Goal: Information Seeking & Learning: Learn about a topic

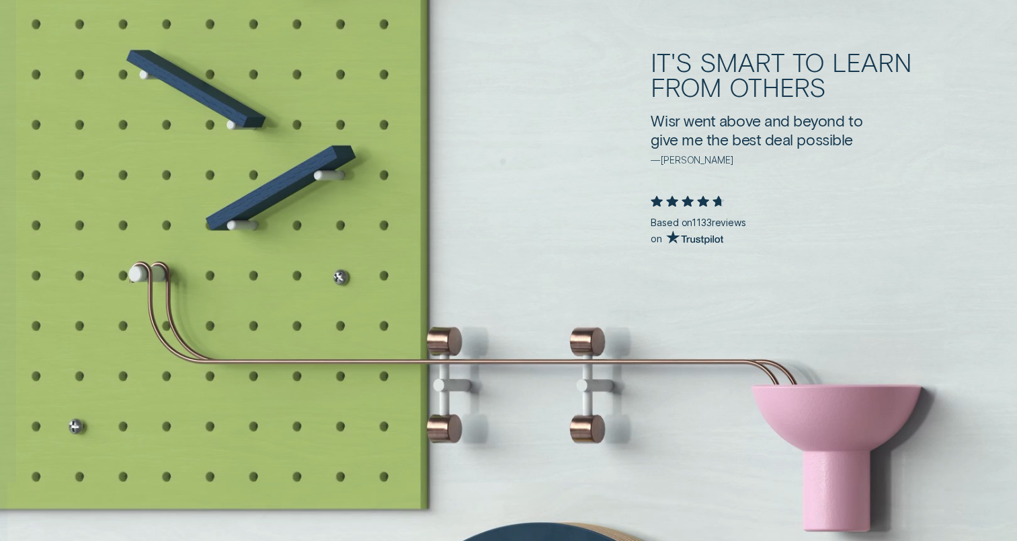
scroll to position [2770, 0]
click at [435, 132] on div "It's smart to learn from others Wisr went above and beyond to give me the best …" at bounding box center [508, 143] width 1017 height 678
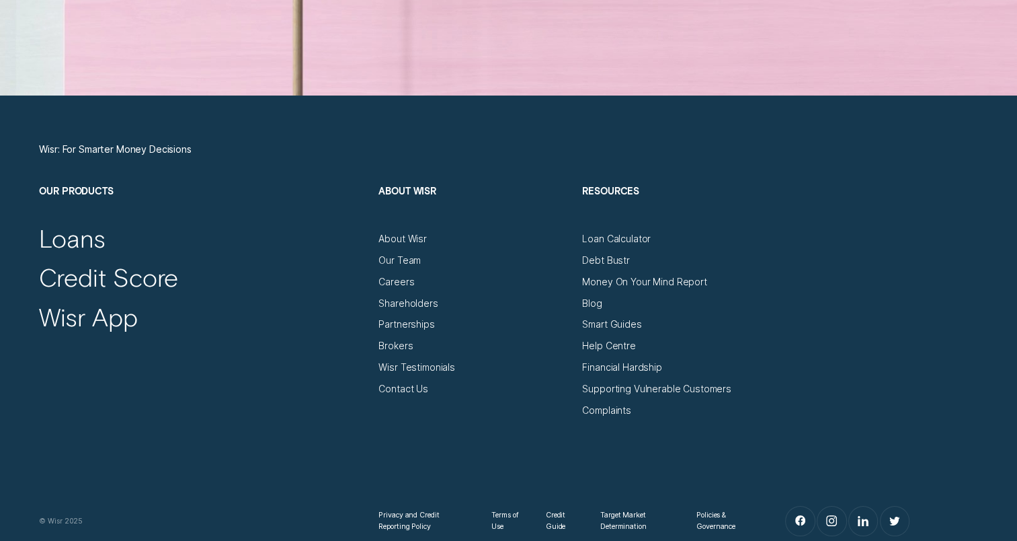
scroll to position [4524, 0]
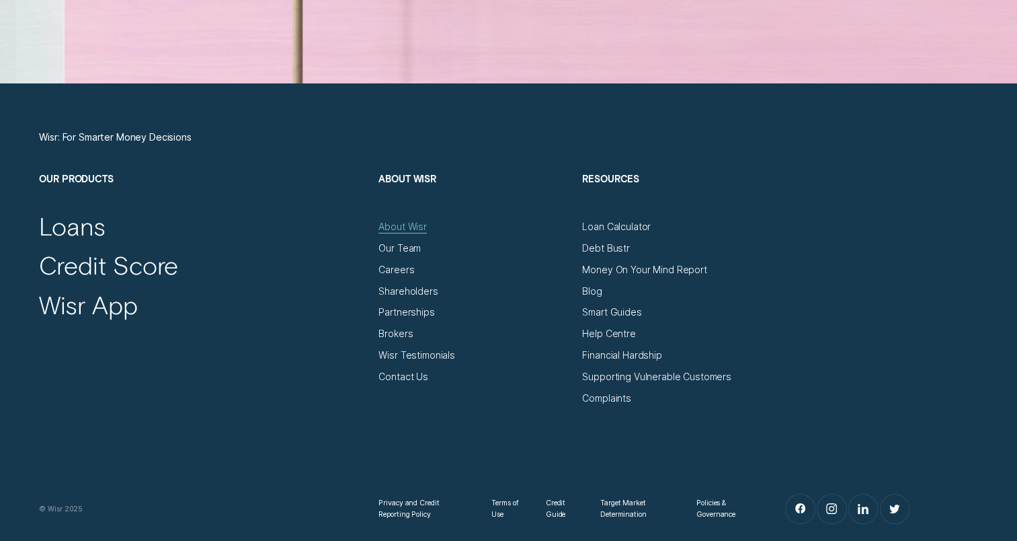
click at [407, 224] on div "About Wisr" at bounding box center [402, 227] width 48 height 12
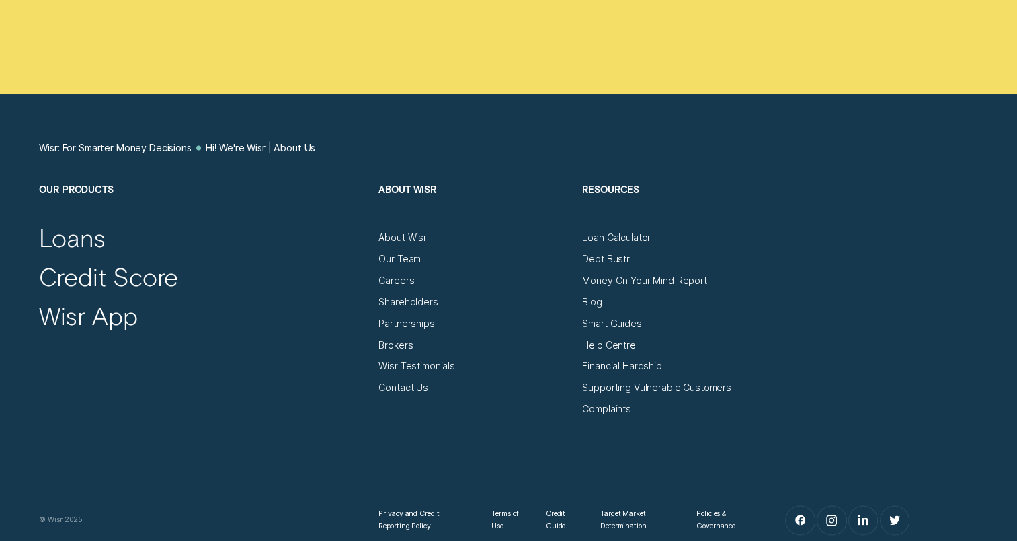
scroll to position [7099, 0]
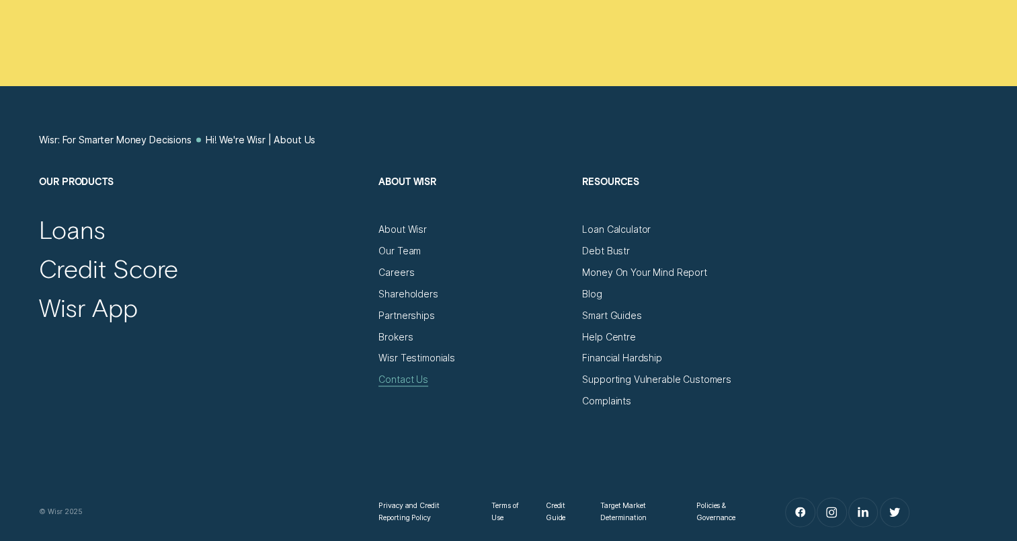
click at [393, 373] on div "Contact Us" at bounding box center [403, 379] width 50 height 12
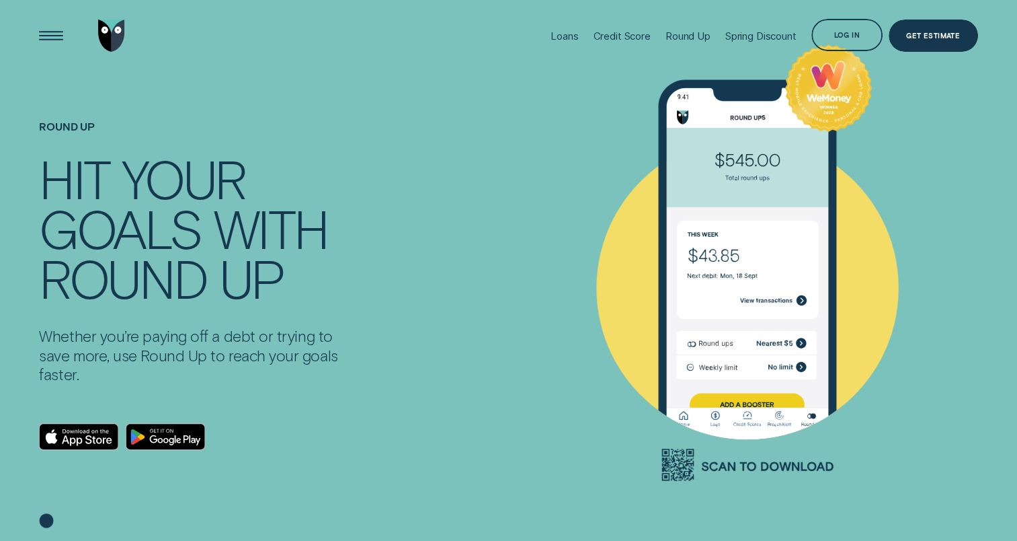
click at [43, 17] on div at bounding box center [83, 35] width 89 height 71
click at [49, 28] on div "Open Menu" at bounding box center [51, 36] width 46 height 46
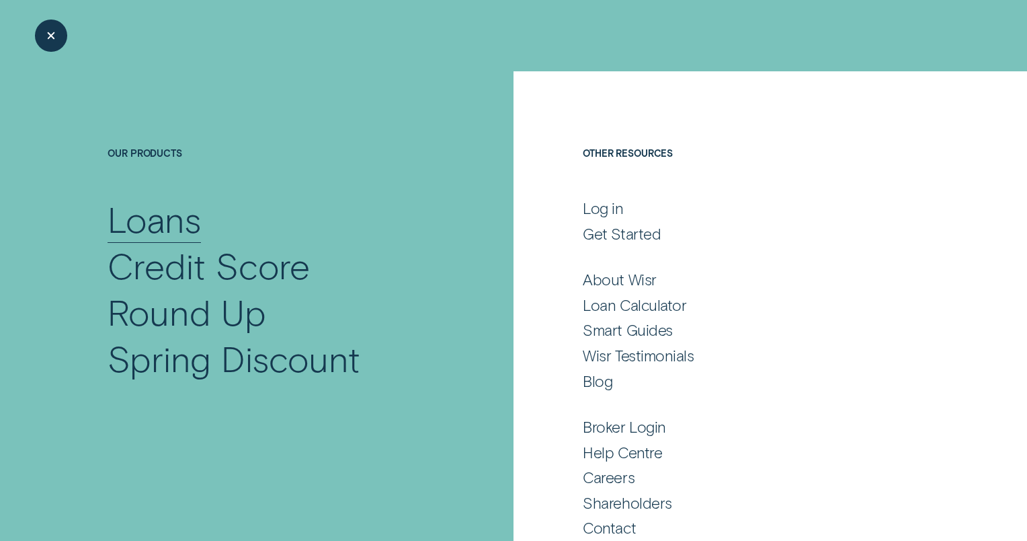
click at [153, 218] on div "Loans" at bounding box center [154, 219] width 93 height 46
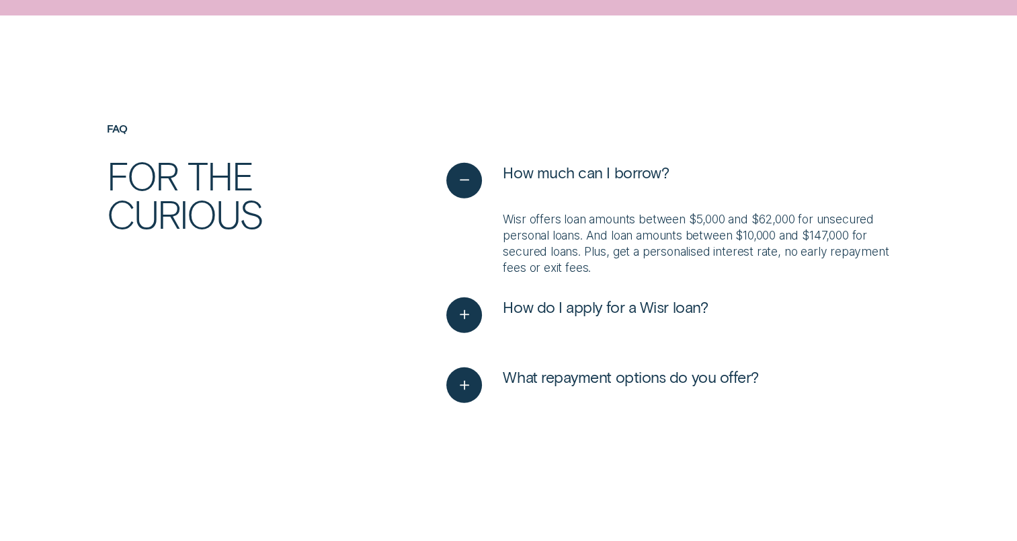
scroll to position [3310, 0]
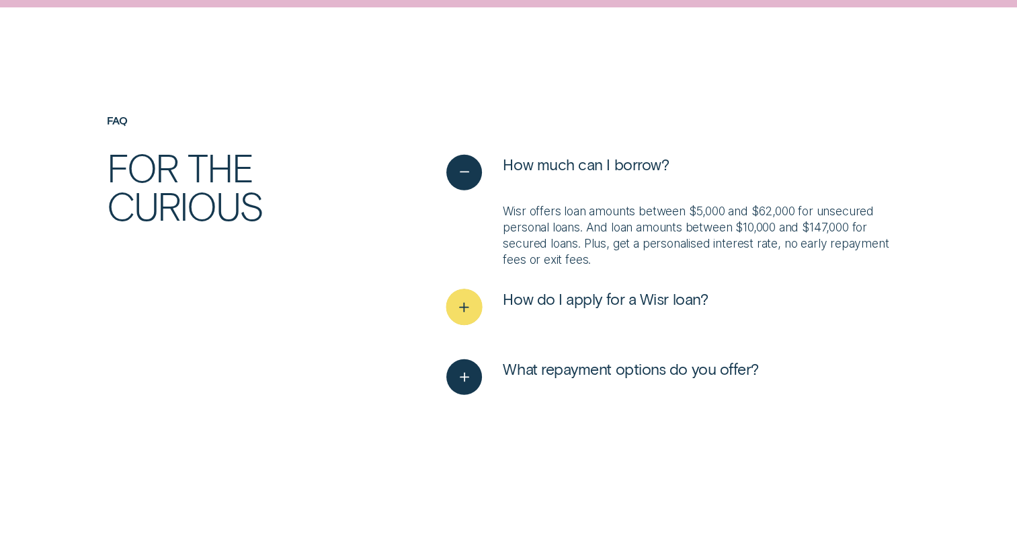
click at [460, 311] on icon "See more" at bounding box center [464, 306] width 18 height 21
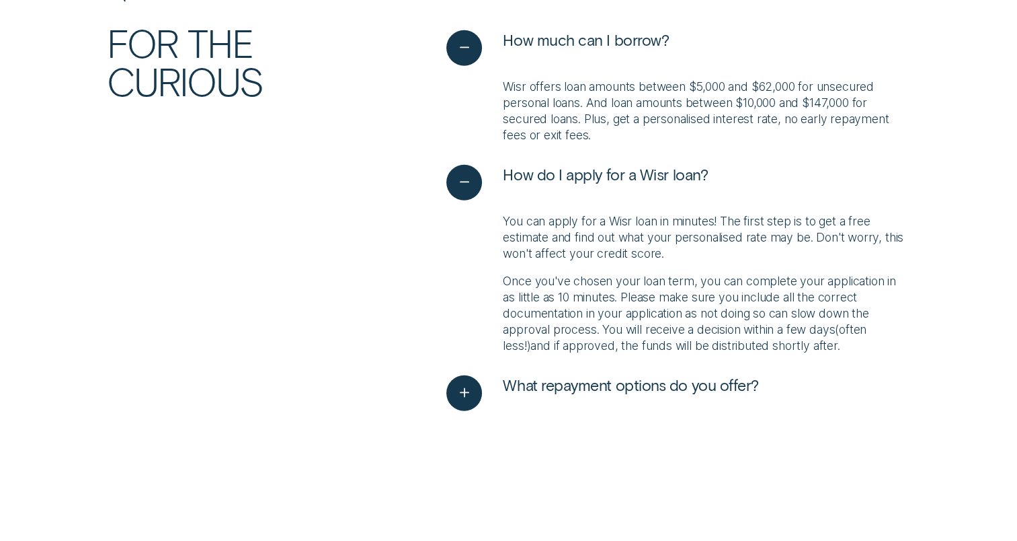
scroll to position [3435, 0]
click at [463, 397] on icon "See more" at bounding box center [464, 391] width 18 height 21
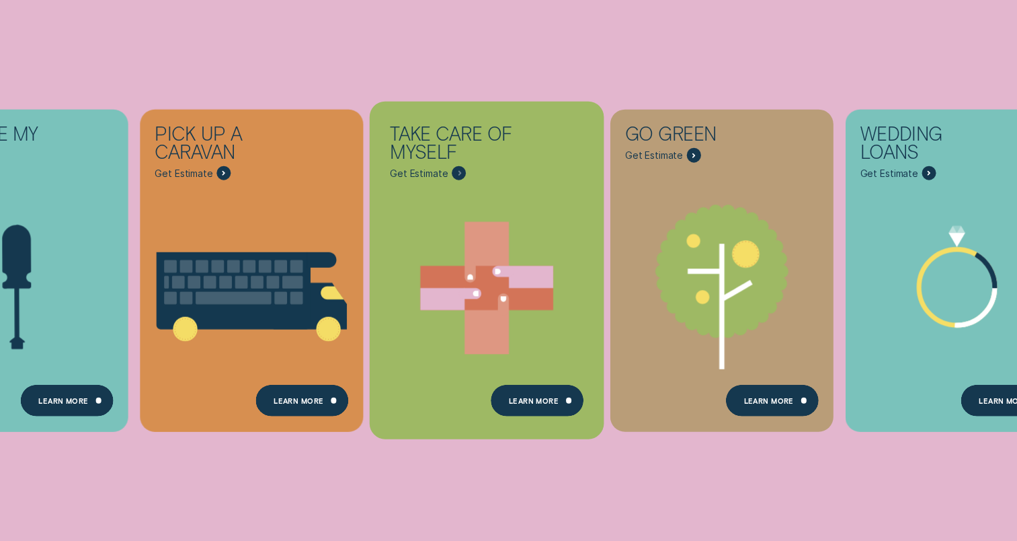
scroll to position [0, 0]
